Goal: Register for event/course

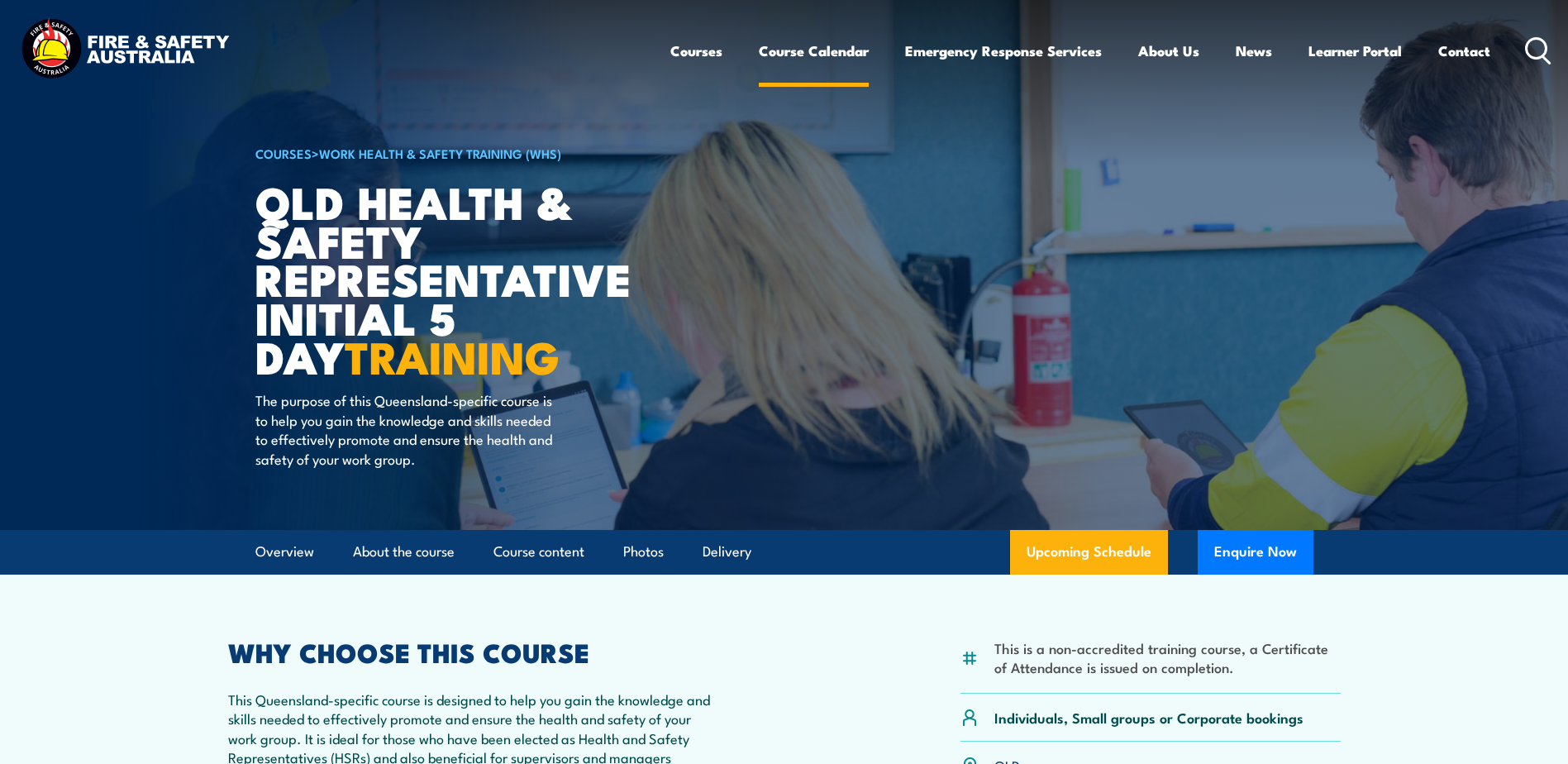
click at [790, 51] on link "Course Calendar" at bounding box center [814, 51] width 110 height 43
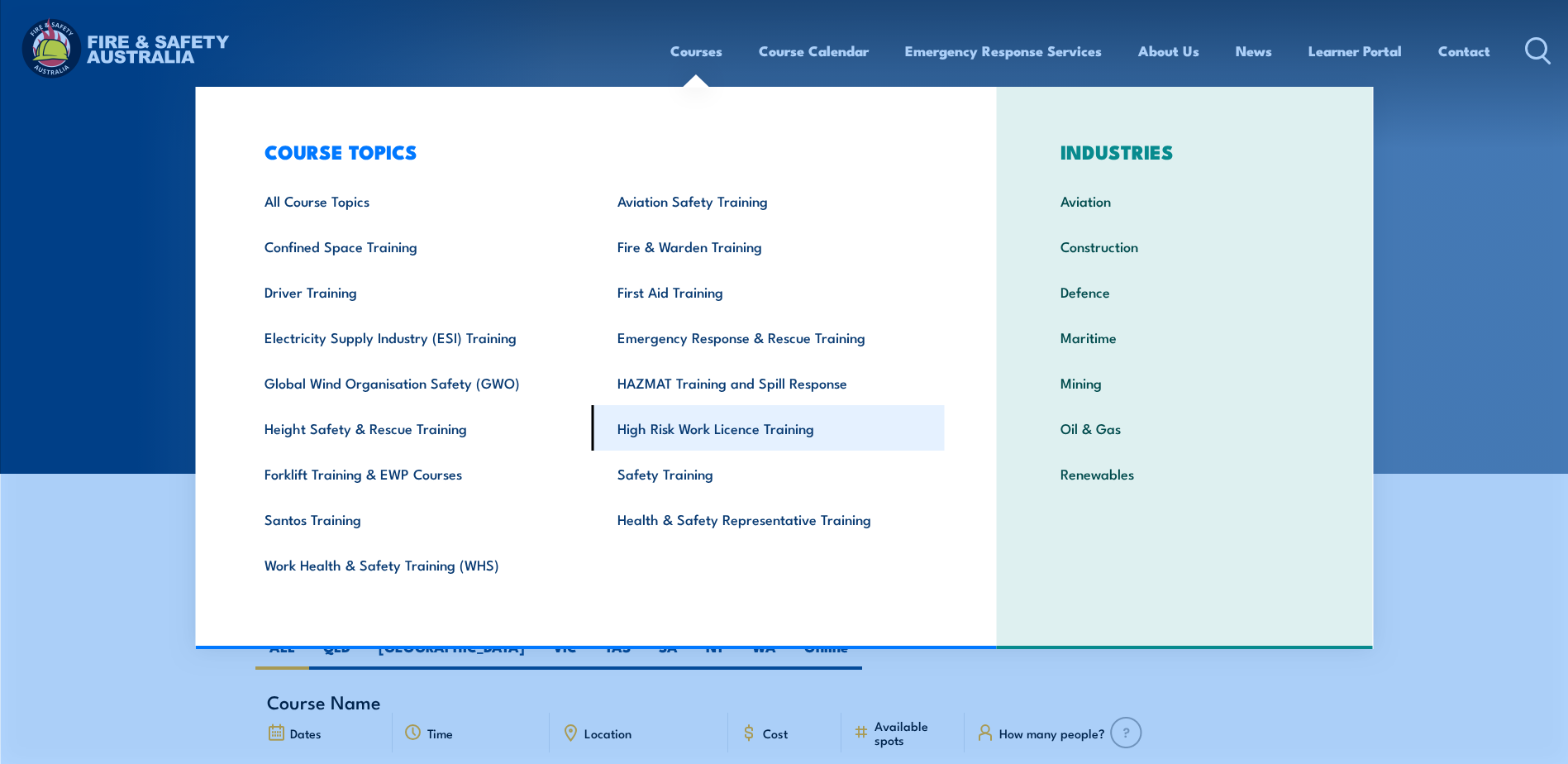
click at [692, 428] on link "High Risk Work Licence Training" at bounding box center [768, 428] width 353 height 45
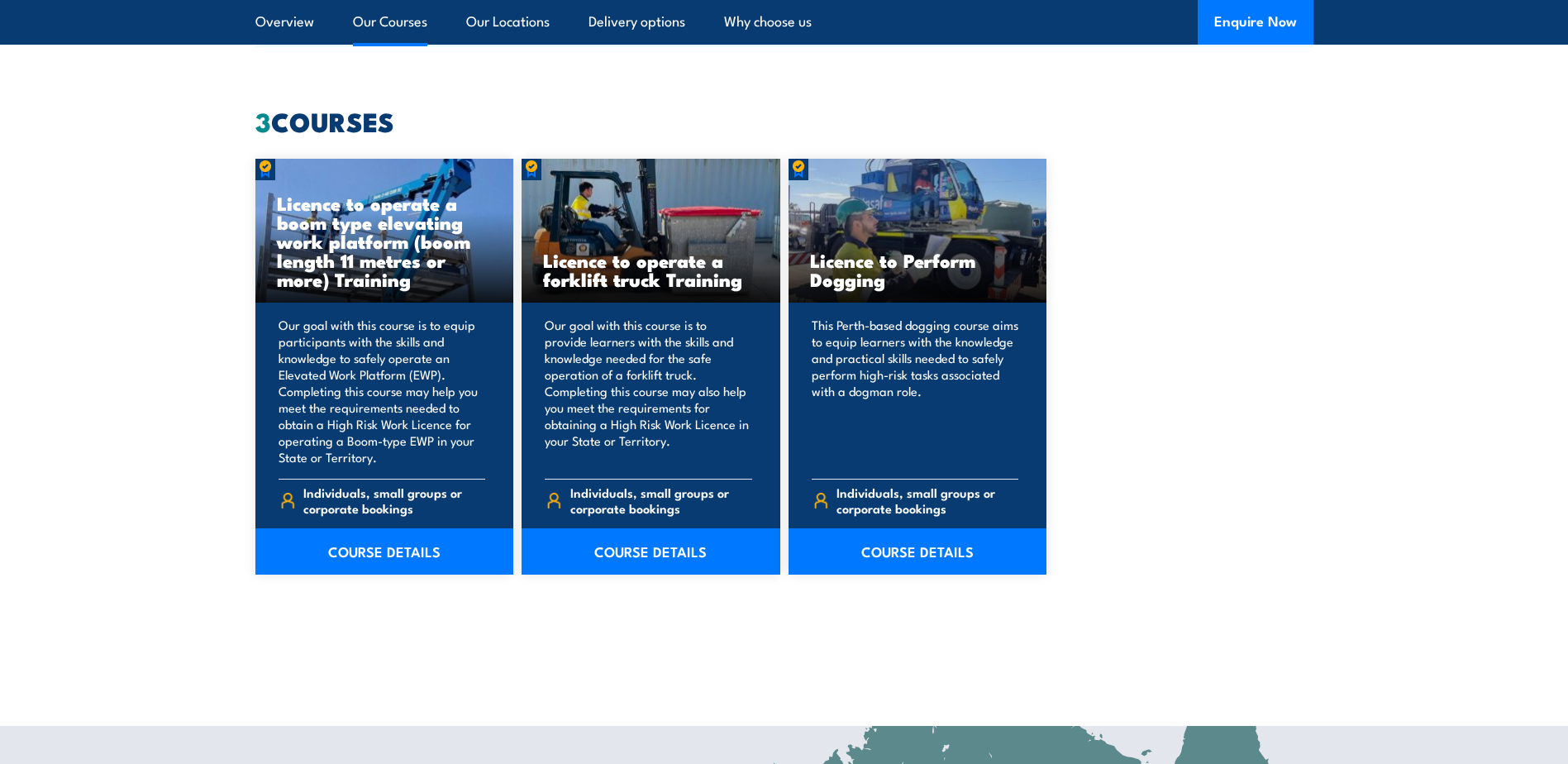
scroll to position [1240, 0]
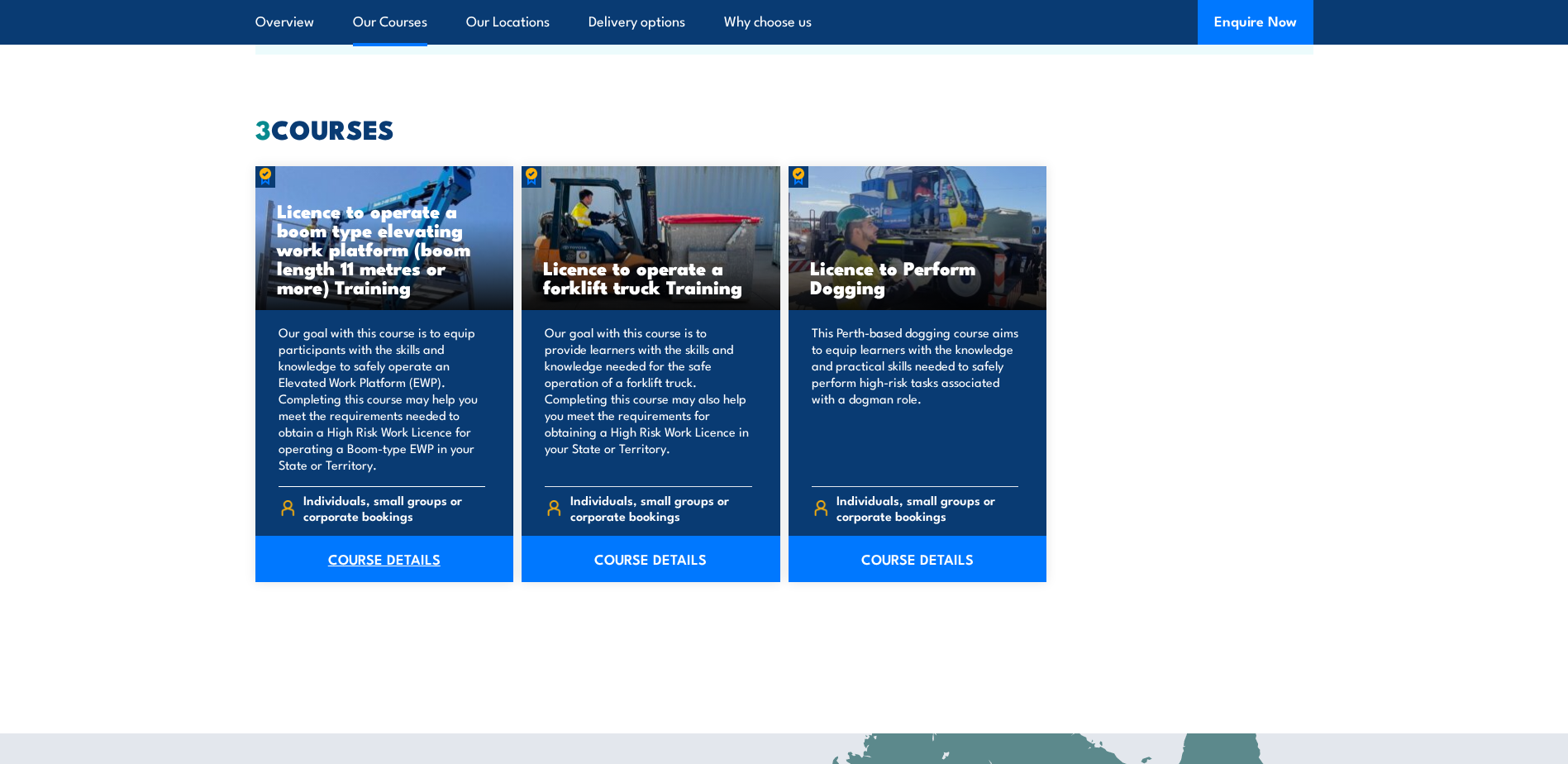
click at [384, 558] on link "COURSE DETAILS" at bounding box center [385, 558] width 259 height 46
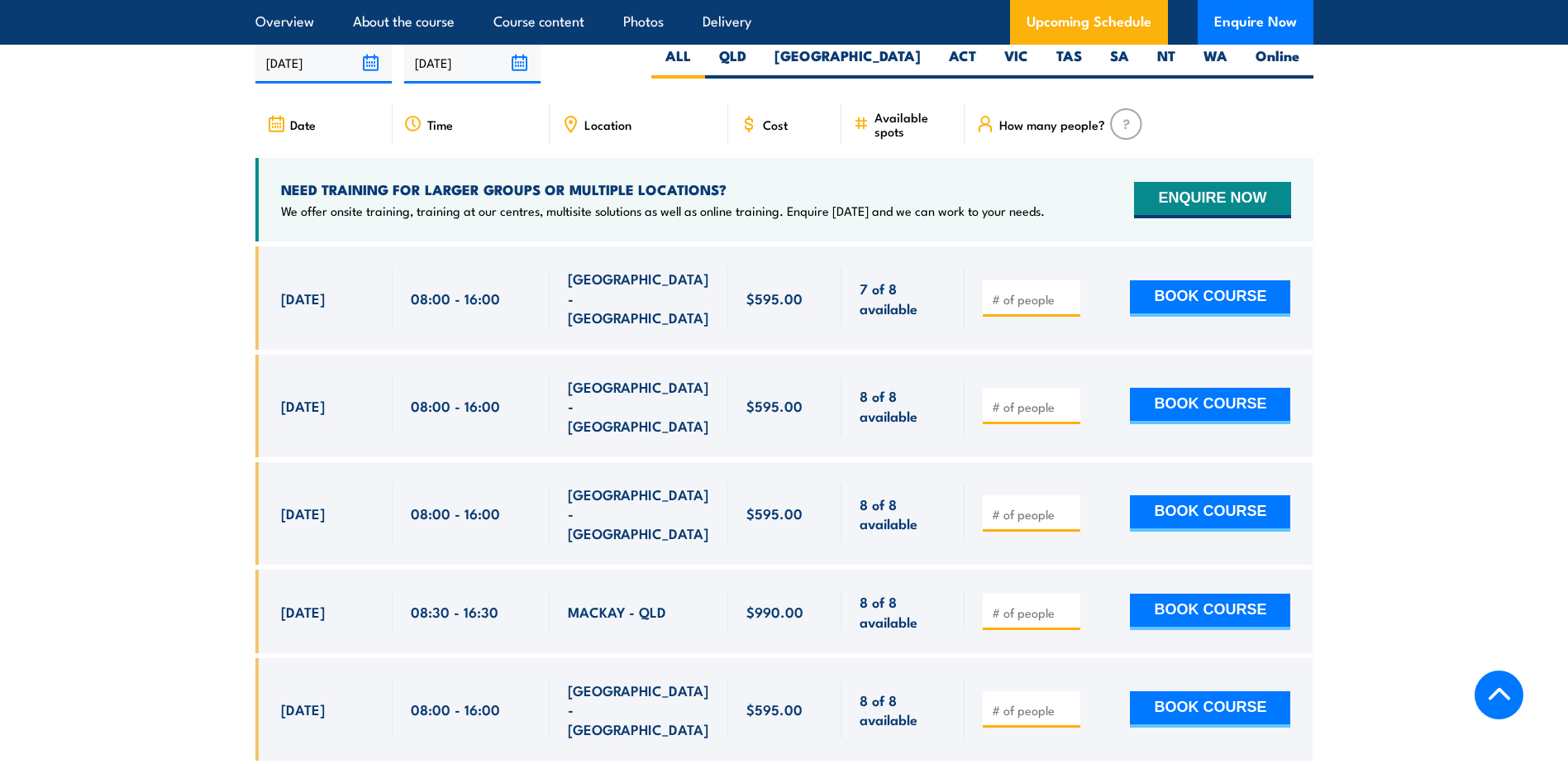
scroll to position [2810, 0]
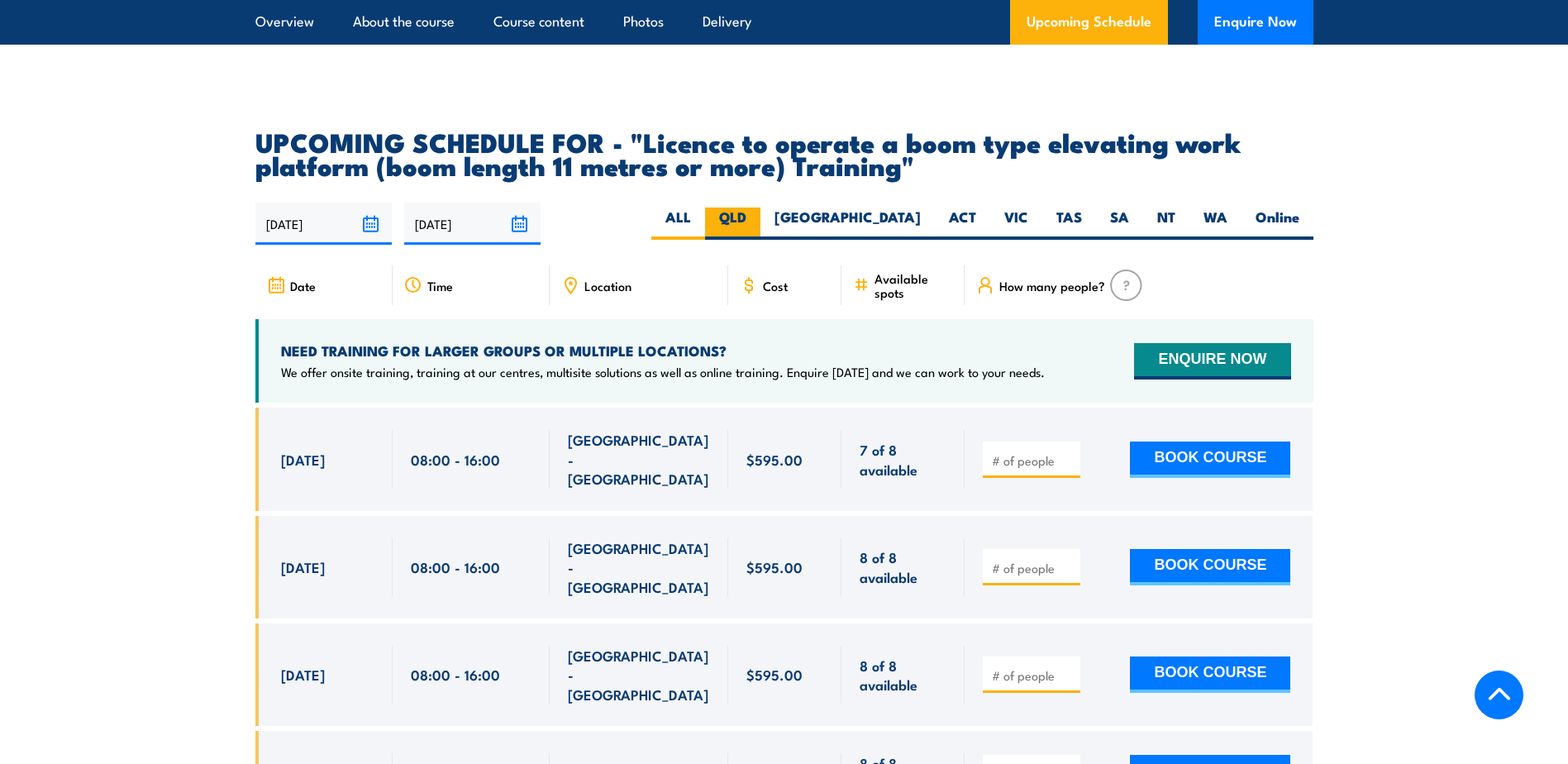
click at [761, 207] on label "QLD" at bounding box center [733, 223] width 55 height 33
click at [757, 207] on input "QLD" at bounding box center [751, 212] width 11 height 11
radio input "true"
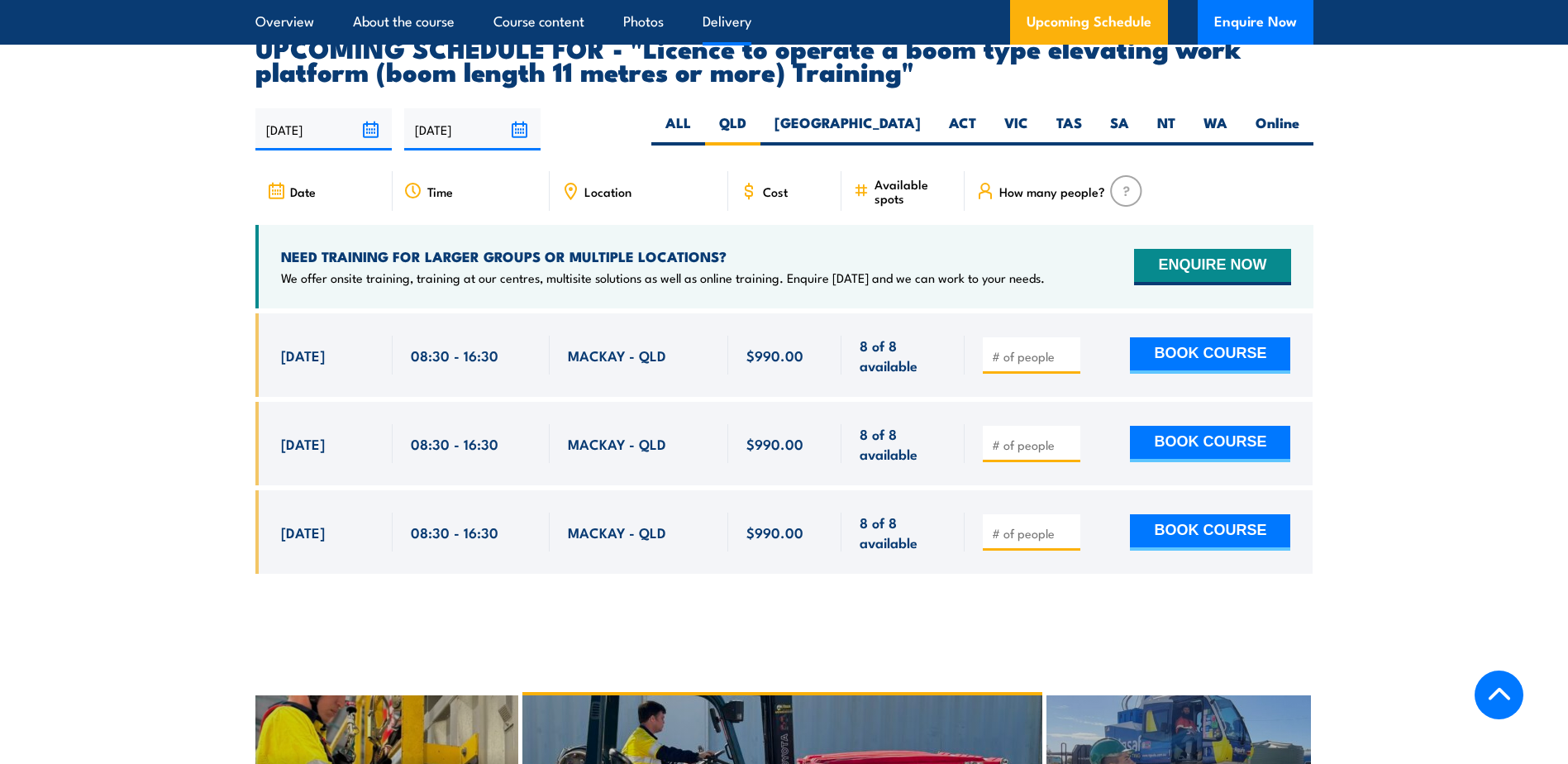
scroll to position [2916, 0]
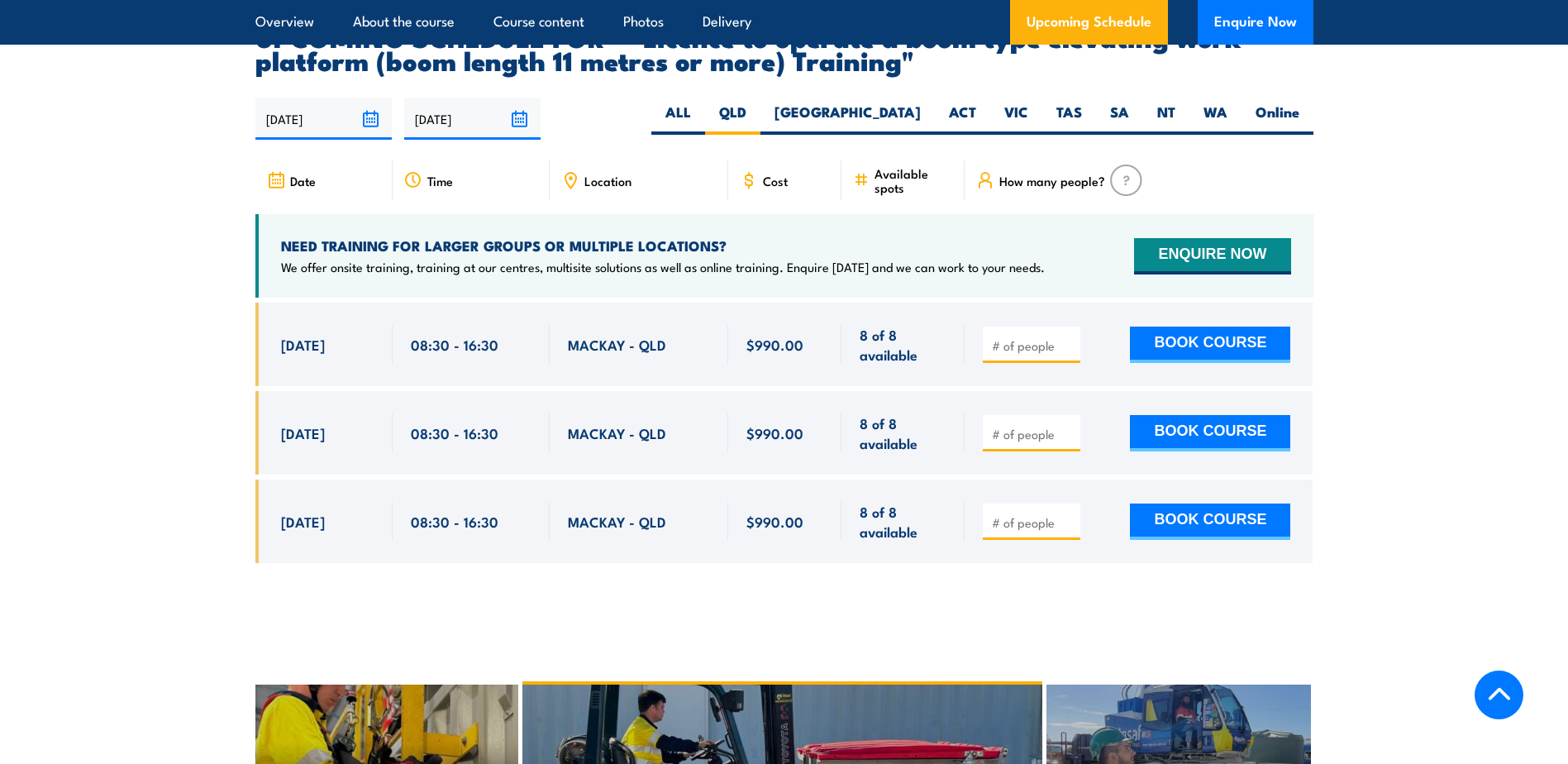
click at [163, 375] on section "UPCOMING SCHEDULE FOR - "Licence to operate a boom type elevating work platform…" at bounding box center [784, 306] width 1568 height 562
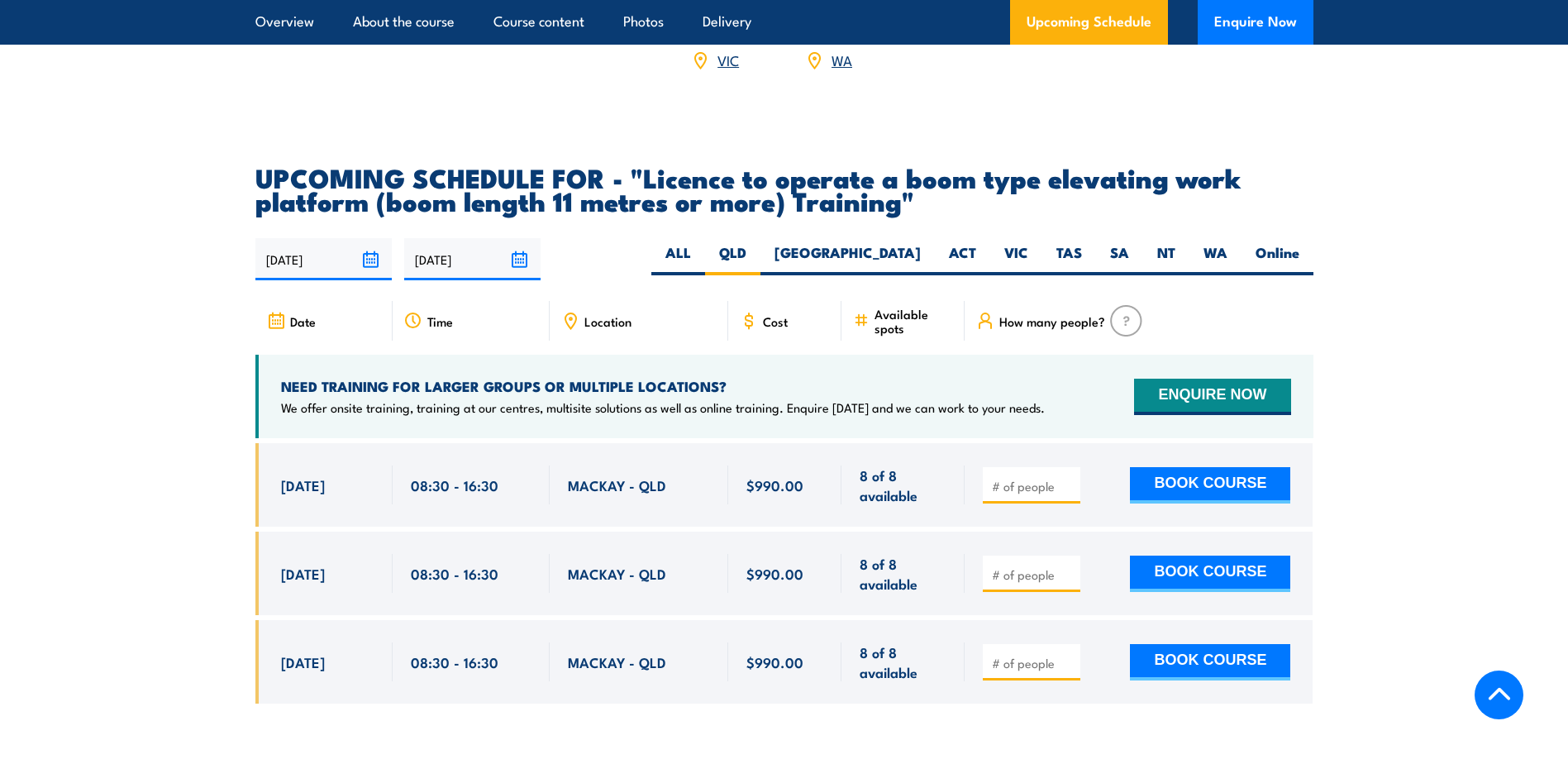
scroll to position [2750, 0]
